Goal: Information Seeking & Learning: Find specific fact

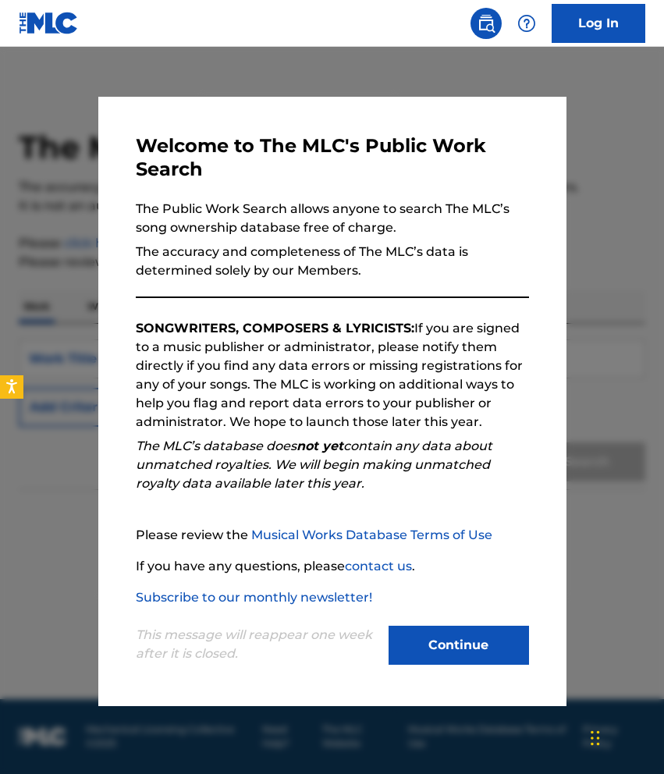
click at [438, 643] on button "Continue" at bounding box center [459, 645] width 140 height 39
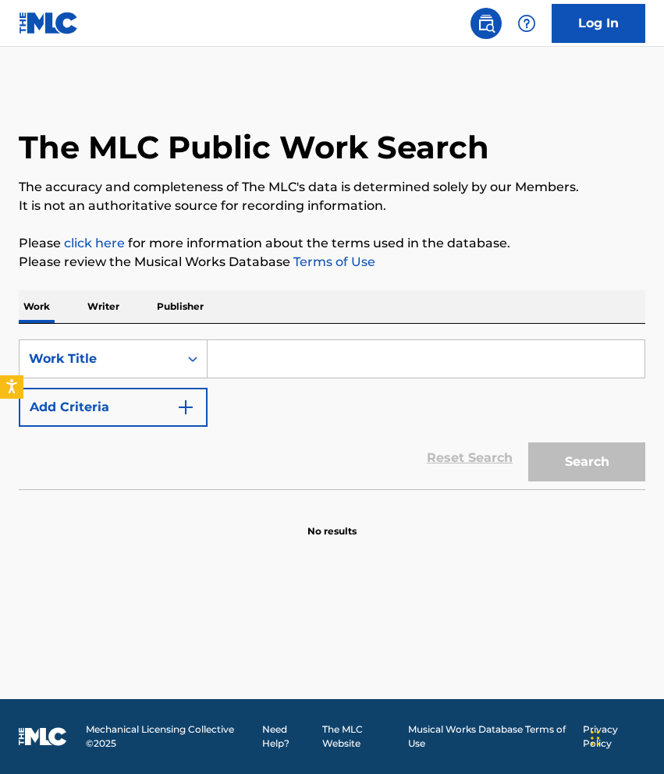
click at [255, 362] on input "Search Form" at bounding box center [426, 358] width 437 height 37
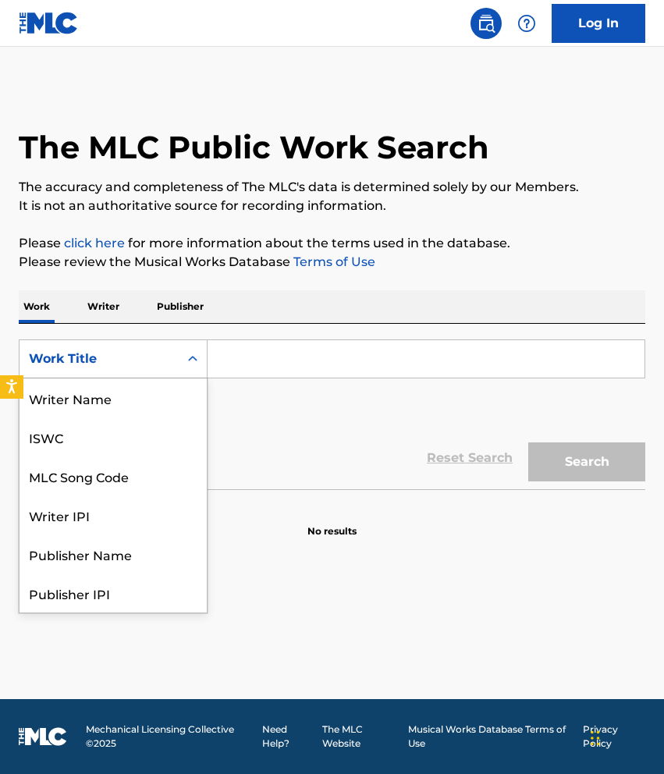
click at [195, 355] on icon "Search Form" at bounding box center [193, 359] width 16 height 16
click at [249, 363] on input "Search Form" at bounding box center [426, 358] width 437 height 37
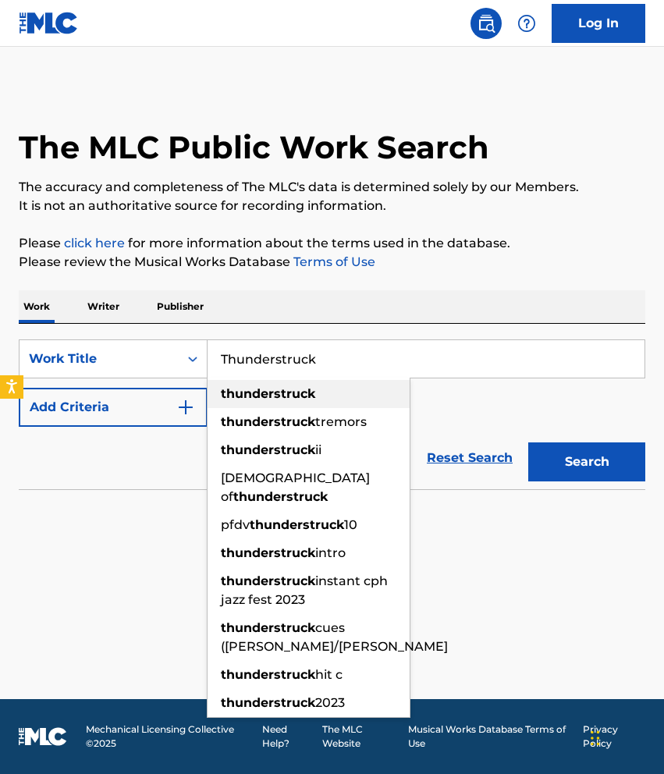
click at [251, 389] on strong "thunderstruck" at bounding box center [268, 393] width 94 height 15
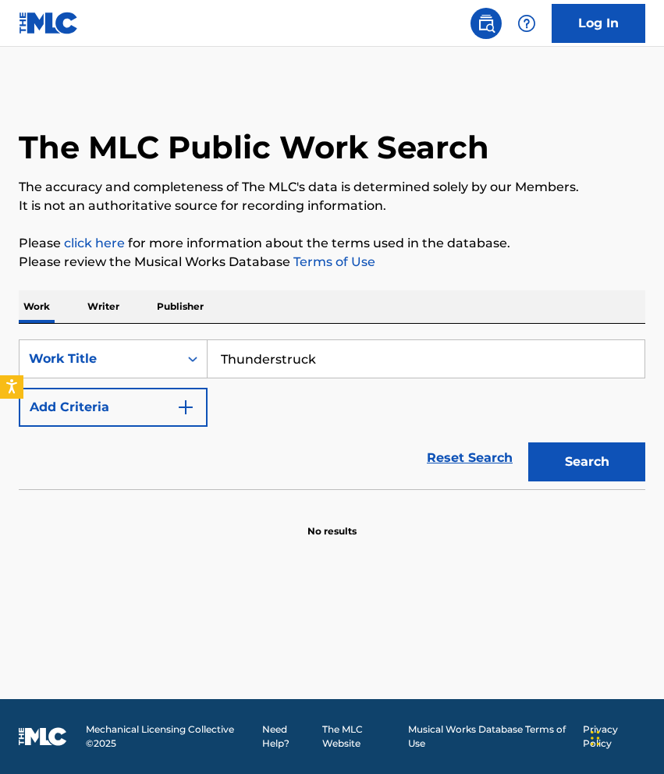
click at [580, 471] on button "Search" at bounding box center [586, 461] width 117 height 39
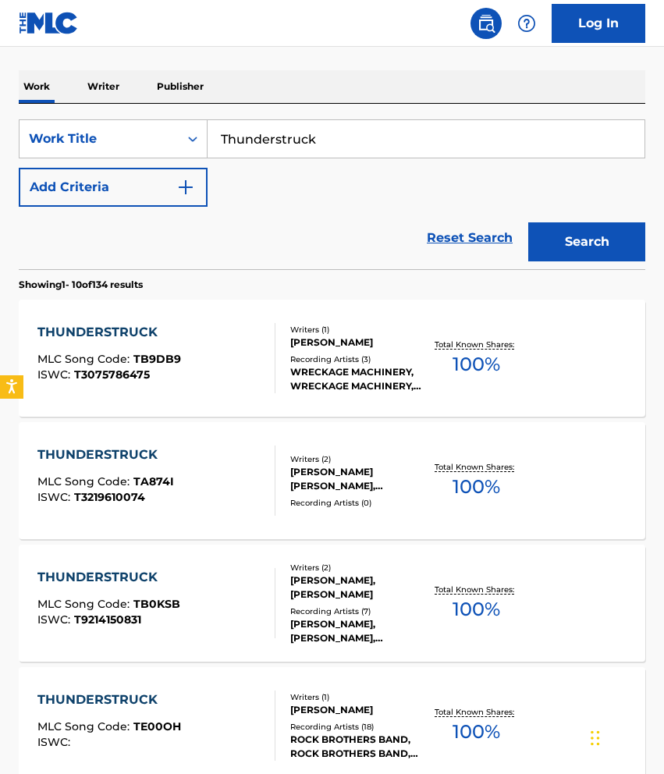
scroll to position [226, 0]
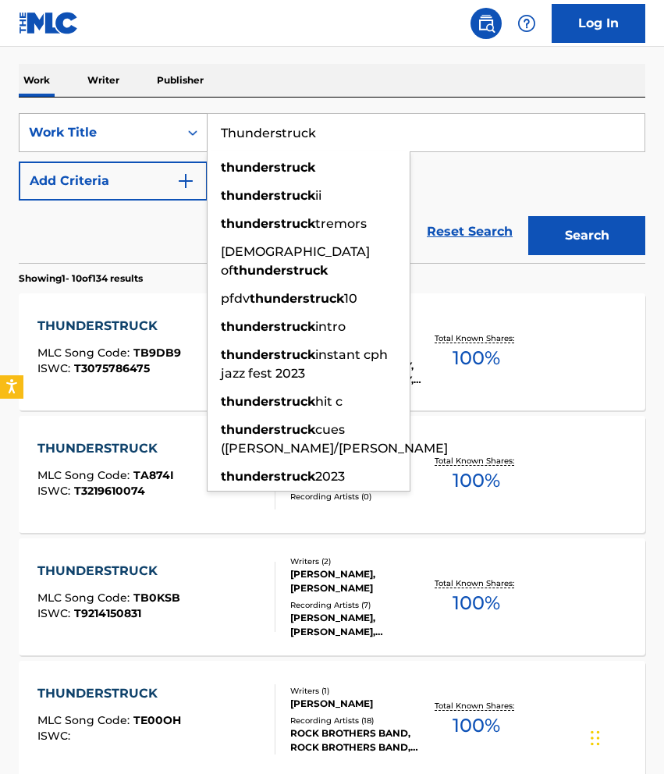
drag, startPoint x: 325, startPoint y: 131, endPoint x: 189, endPoint y: 136, distance: 135.8
click at [190, 135] on div "SearchWithCriteriaec096948-1862-42f4-9ebd-5c0cb7968aa2 Work Title Thunderstruck…" at bounding box center [332, 132] width 626 height 39
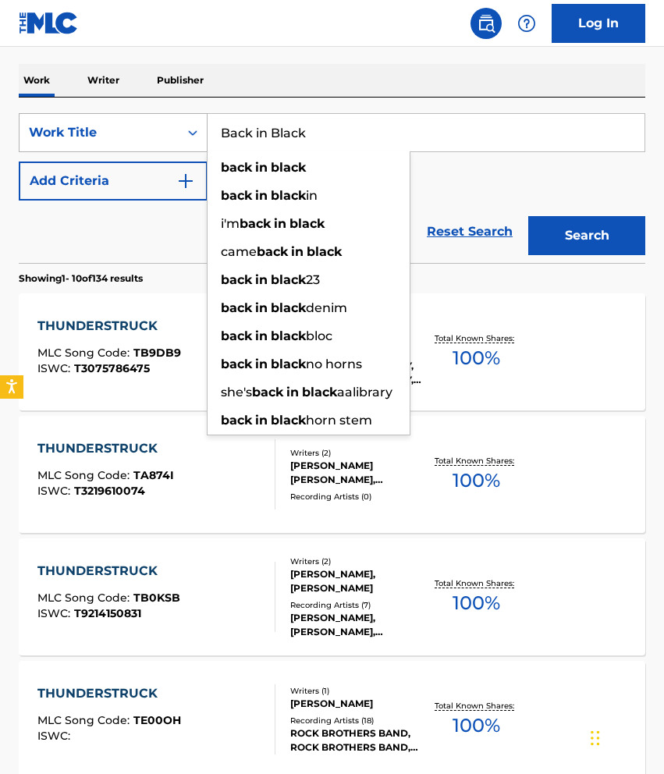
type input "Back in Black"
click at [587, 236] on button "Search" at bounding box center [586, 235] width 117 height 39
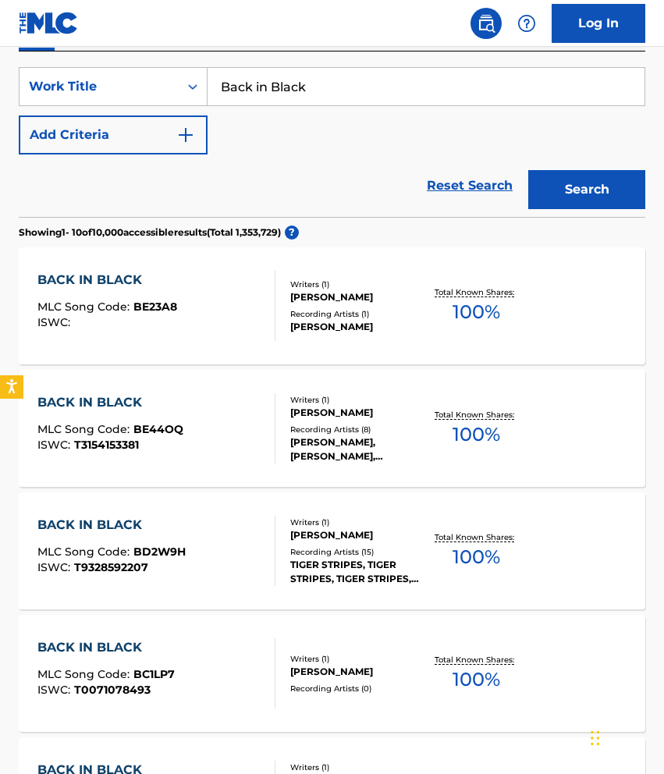
scroll to position [273, 0]
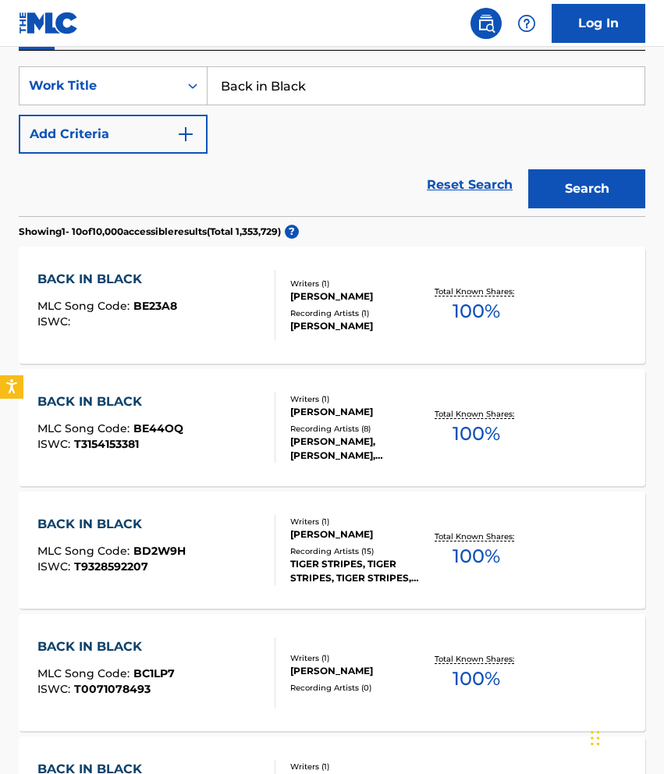
click at [313, 311] on div "Recording Artists ( 1 )" at bounding box center [357, 313] width 134 height 12
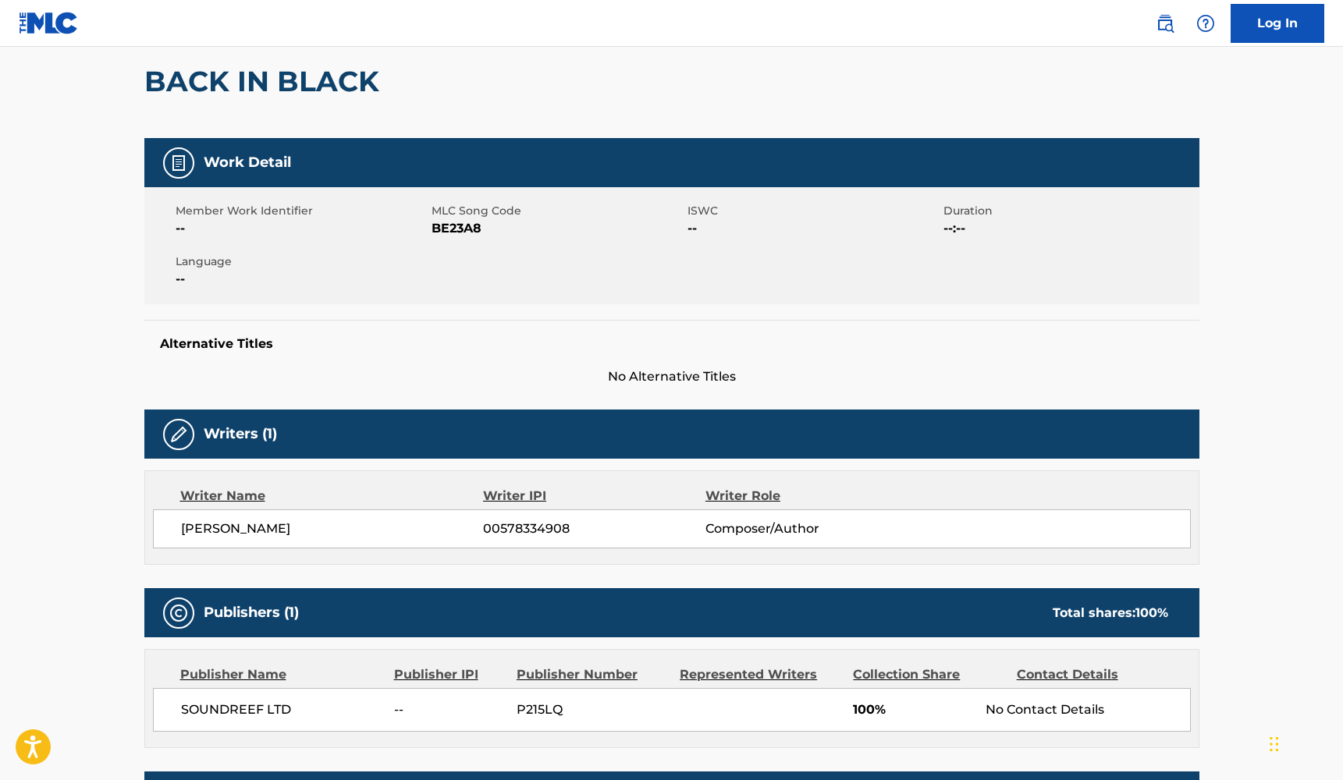
click at [211, 28] on nav "Log In" at bounding box center [671, 23] width 1343 height 47
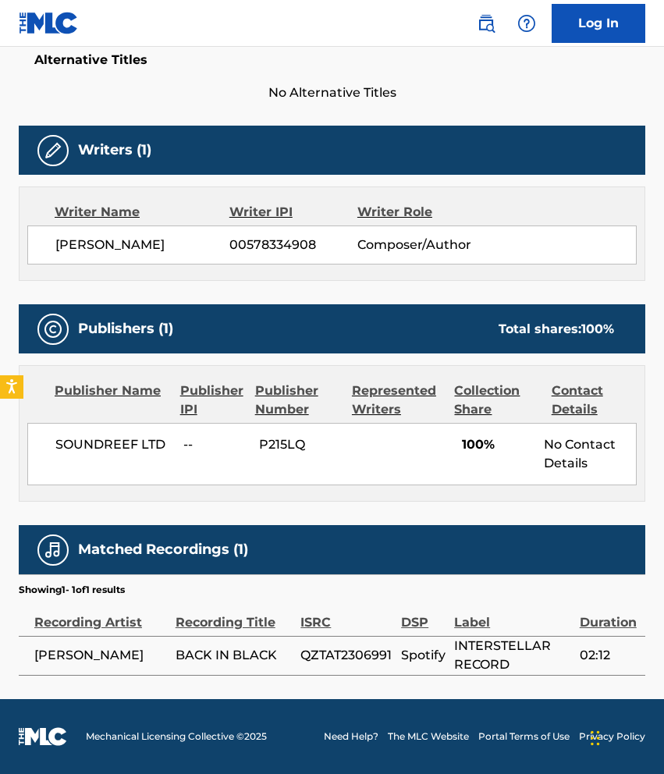
scroll to position [423, 0]
